Goal: Information Seeking & Learning: Find specific fact

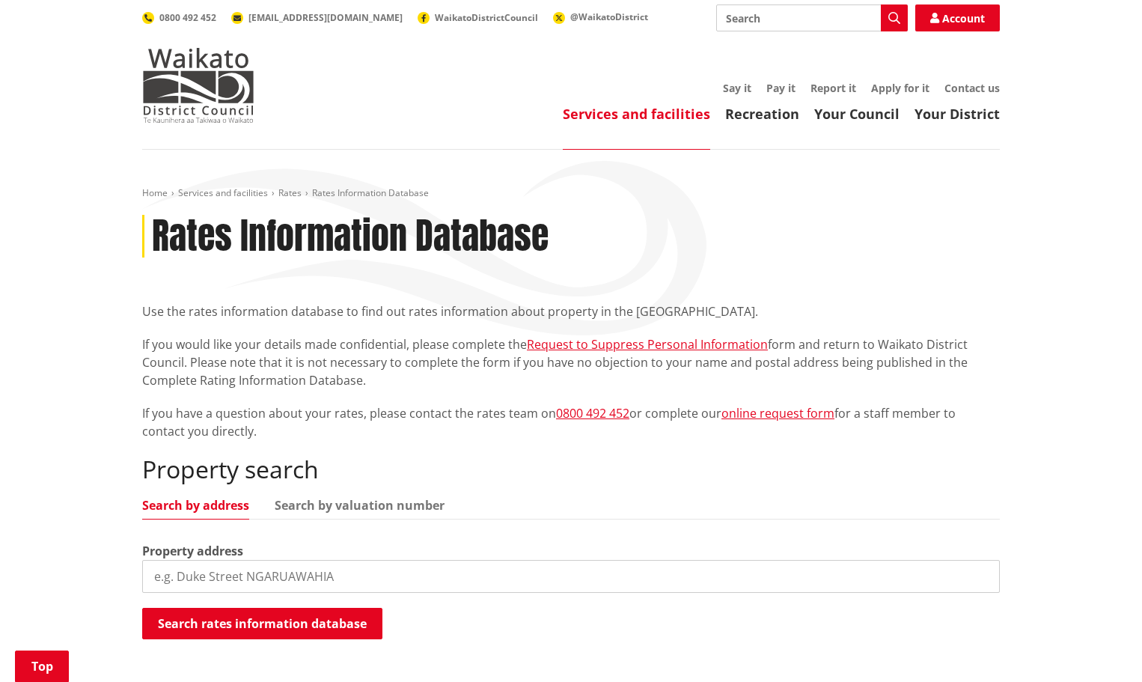
scroll to position [224, 0]
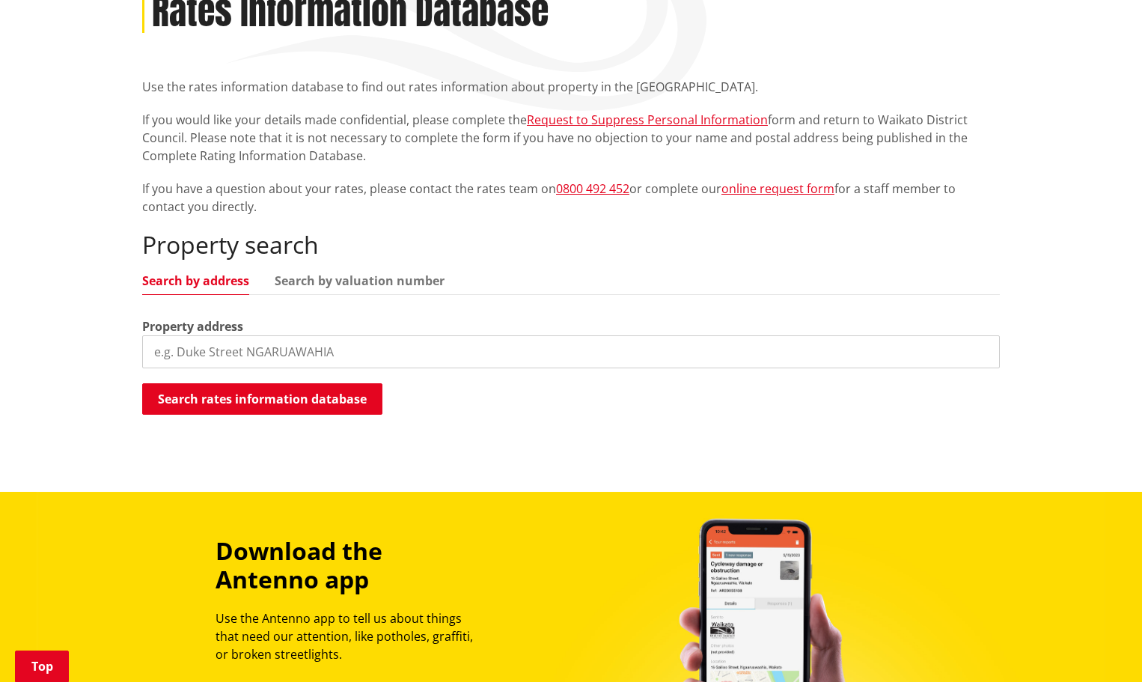
click at [254, 350] on input "search" at bounding box center [571, 351] width 858 height 33
type input "116 [PERSON_NAME]"
click at [265, 396] on button "Search rates information database" at bounding box center [262, 398] width 240 height 31
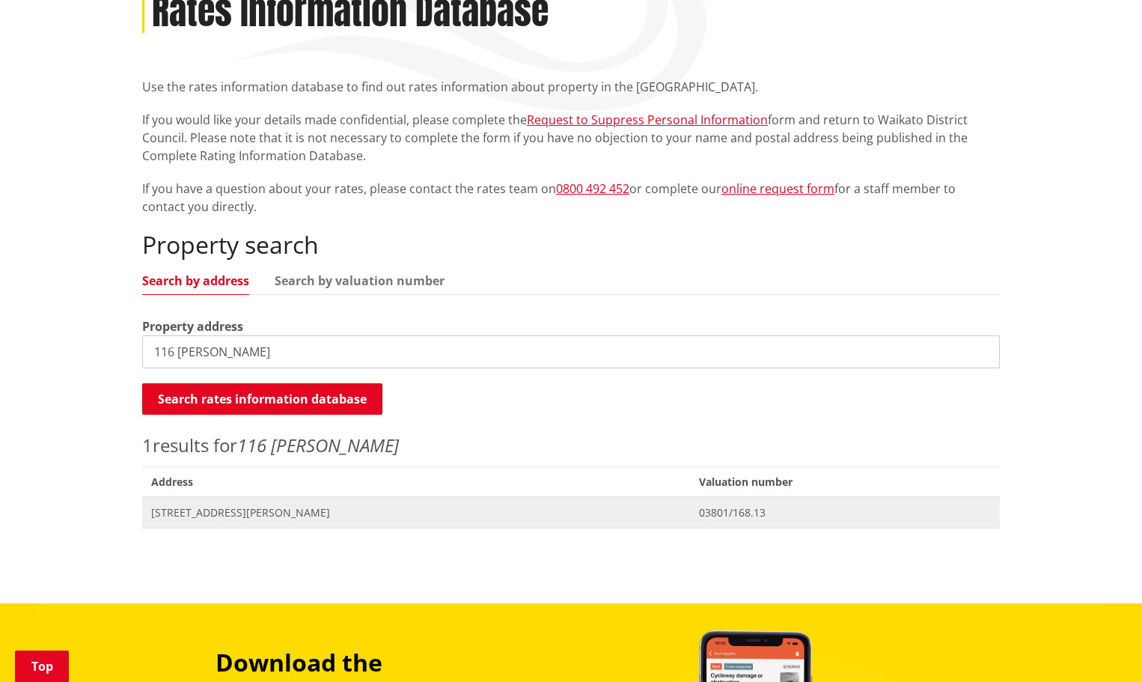
click at [250, 514] on span "[STREET_ADDRESS][PERSON_NAME]" at bounding box center [416, 512] width 530 height 15
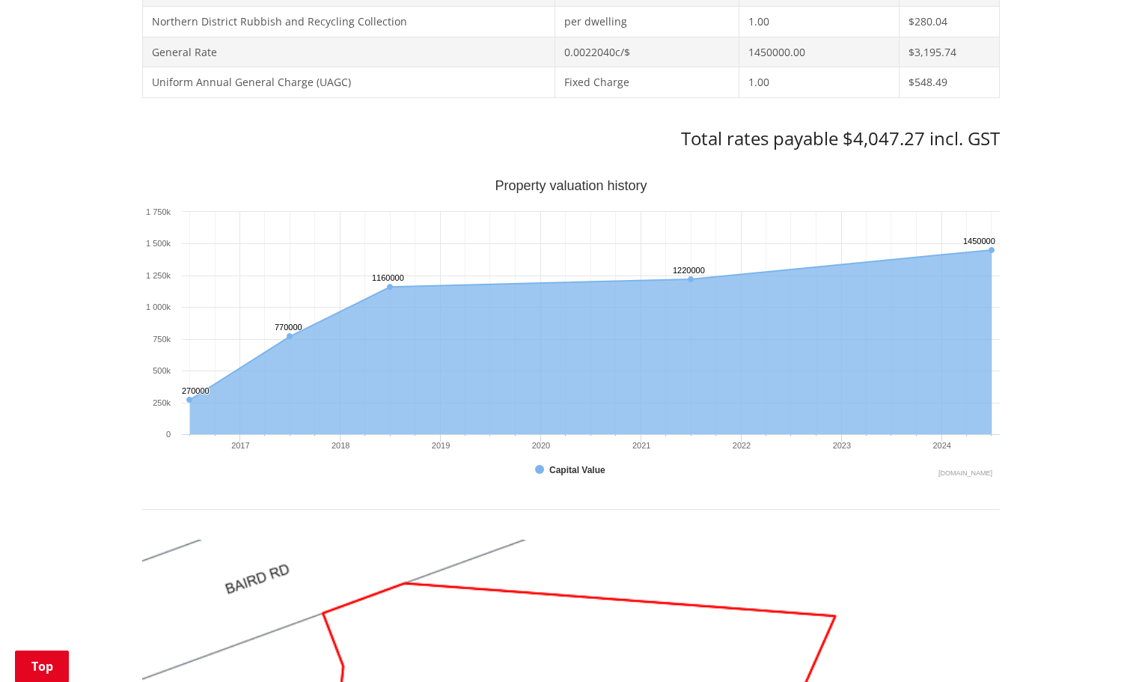
scroll to position [673, 0]
